Goal: Navigation & Orientation: Go to known website

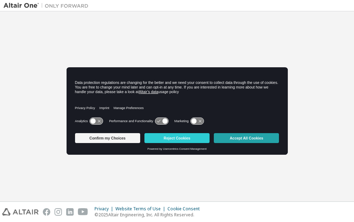
click at [254, 134] on button "Accept All Cookies" at bounding box center [246, 138] width 65 height 10
